Goal: Information Seeking & Learning: Learn about a topic

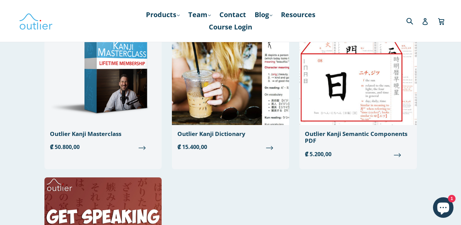
scroll to position [85, 0]
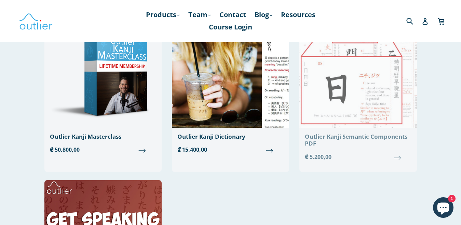
click at [396, 155] on span "₡ 5.200,00" at bounding box center [358, 157] width 106 height 8
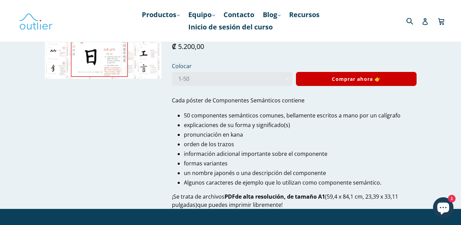
scroll to position [44, 0]
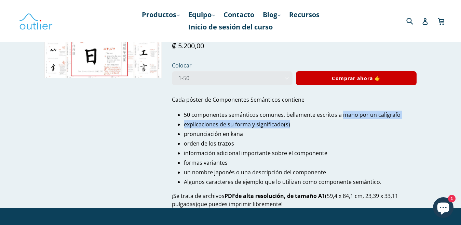
drag, startPoint x: 344, startPoint y: 116, endPoint x: 349, endPoint y: 119, distance: 5.6
click at [349, 119] on ul "50 componentes semánticos comunes, bellamente escritos a mano por un calígrafo …" at bounding box center [300, 147] width 233 height 75
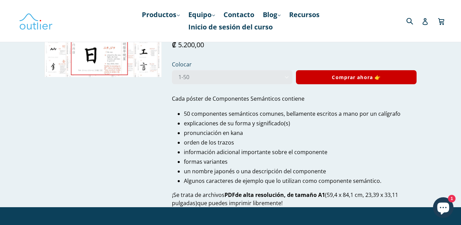
scroll to position [73, 0]
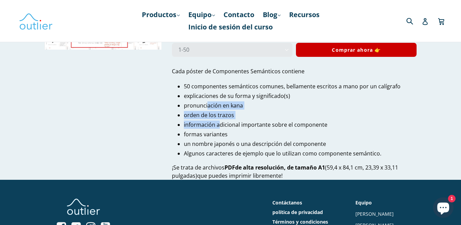
drag, startPoint x: 207, startPoint y: 107, endPoint x: 221, endPoint y: 125, distance: 22.5
click at [221, 125] on ul "50 componentes semánticos comunes, bellamente escritos a mano por un calígrafo …" at bounding box center [300, 119] width 233 height 75
click at [221, 125] on font "información adicional importante sobre el componente" at bounding box center [256, 125] width 144 height 8
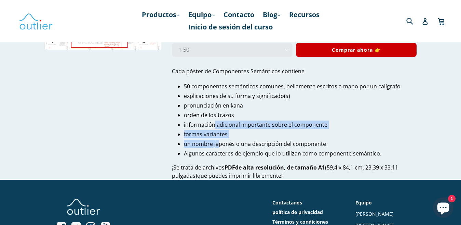
drag, startPoint x: 214, startPoint y: 128, endPoint x: 220, endPoint y: 138, distance: 12.1
click at [220, 138] on ul "50 componentes semánticos comunes, bellamente escritos a mano por un calígrafo …" at bounding box center [300, 119] width 233 height 75
click at [220, 139] on ul "50 componentes semánticos comunes, bellamente escritos a mano por un calígrafo …" at bounding box center [300, 119] width 233 height 75
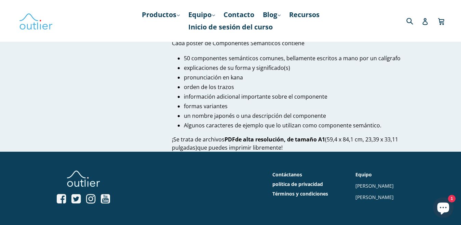
scroll to position [100, 0]
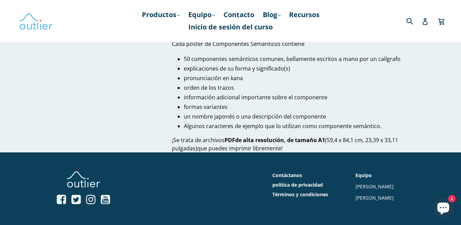
drag, startPoint x: 292, startPoint y: 102, endPoint x: 279, endPoint y: 92, distance: 17.1
click at [279, 92] on ul "50 componentes semánticos comunes, bellamente escritos a mano por un calígrafo …" at bounding box center [300, 92] width 233 height 75
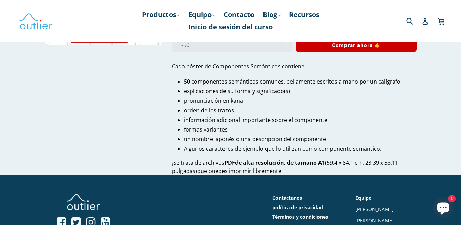
scroll to position [0, 0]
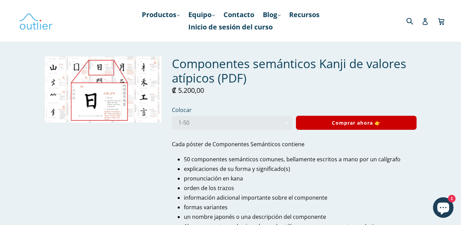
click at [202, 110] on label "Colocar" at bounding box center [232, 110] width 121 height 8
click at [202, 116] on select "1-50 51-100 1-100" at bounding box center [232, 123] width 121 height 14
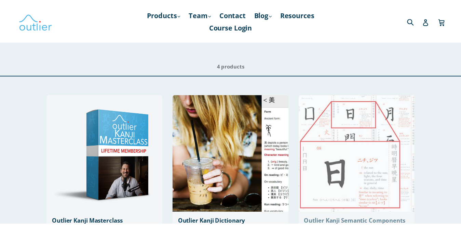
scroll to position [85, 0]
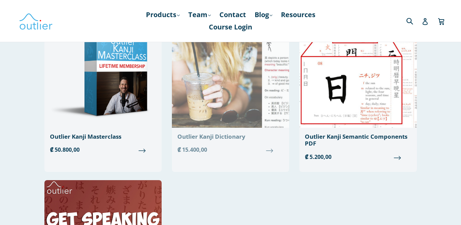
click at [261, 144] on link "Outlier Kanji Dictionary Regular price ₡ 15.400,00" at bounding box center [230, 84] width 117 height 149
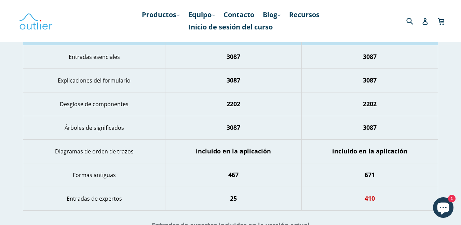
scroll to position [694, 0]
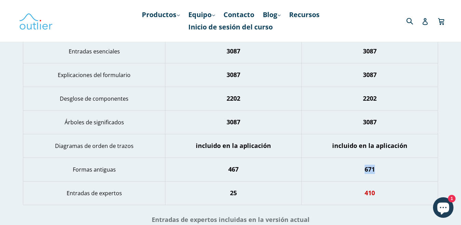
drag, startPoint x: 381, startPoint y: 168, endPoint x: 351, endPoint y: 167, distance: 30.8
click at [351, 167] on p "671" at bounding box center [369, 169] width 129 height 9
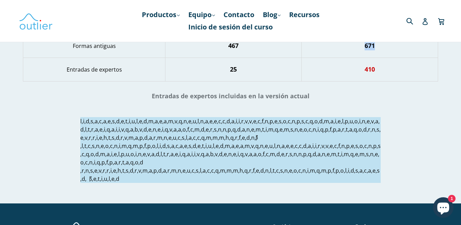
scroll to position [814, 0]
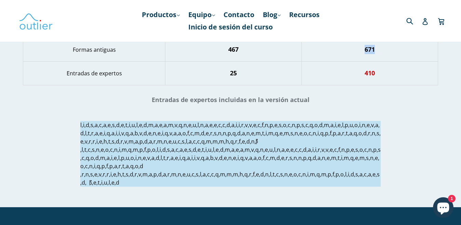
drag, startPoint x: 230, startPoint y: 198, endPoint x: 79, endPoint y: 114, distance: 172.7
click at [79, 114] on div at bounding box center [230, 153] width 461 height 79
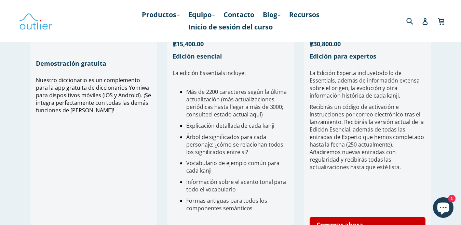
scroll to position [198, 0]
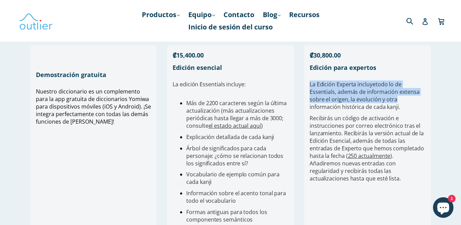
drag, startPoint x: 460, startPoint y: 65, endPoint x: 466, endPoint y: 103, distance: 38.5
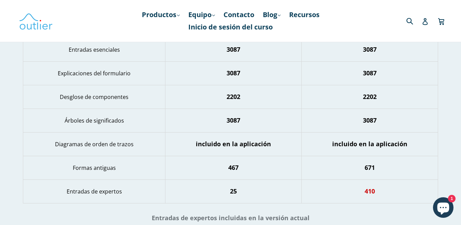
scroll to position [730, 0]
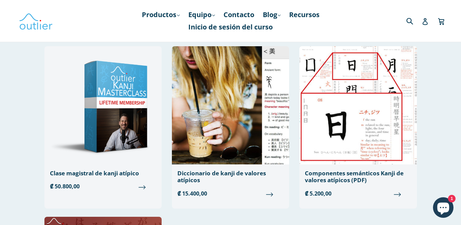
scroll to position [50, 0]
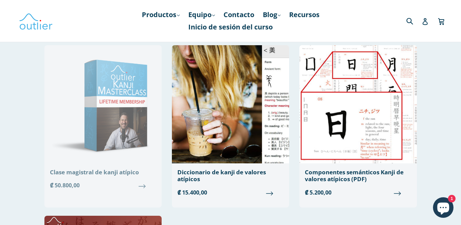
click at [142, 188] on span "₡ 50.800,00" at bounding box center [103, 185] width 106 height 8
